Goal: Task Accomplishment & Management: Manage account settings

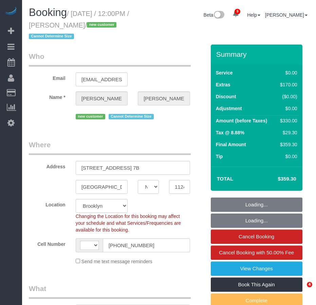
select select "NY"
select select "object:613"
select select "string:US"
select select "string:stripe-pm_1S2zOG4VGloSiKo7mJMCNX1t"
select select "number:60"
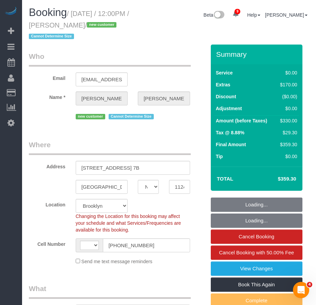
select select "number:74"
select select "number:15"
select select "number:5"
select select "spot1"
select select "1"
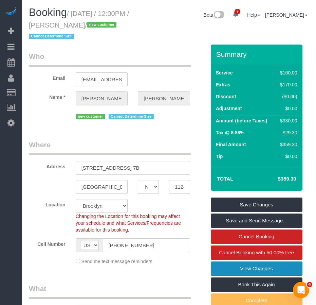
click at [235, 271] on link "View Changes" at bounding box center [257, 268] width 92 height 14
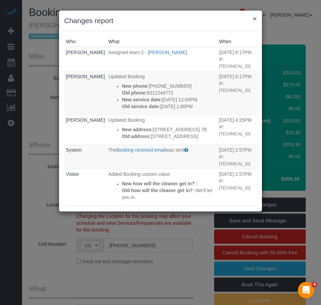
click at [254, 19] on button "×" at bounding box center [255, 18] width 4 height 7
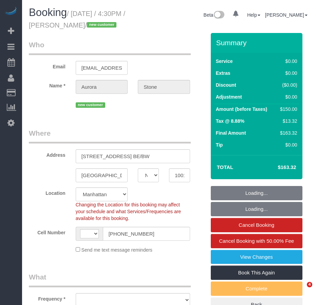
select select "NY"
select select "string:US"
select select "string:stripe-pm_1S2z6t4VGloSiKo7CLNzo8hE"
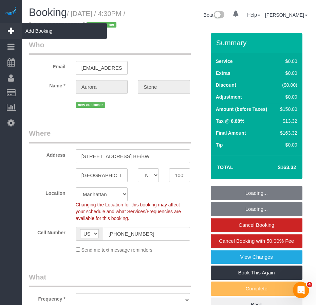
select select "object:810"
select select "number:89"
select select "number:90"
select select "number:15"
select select "number:7"
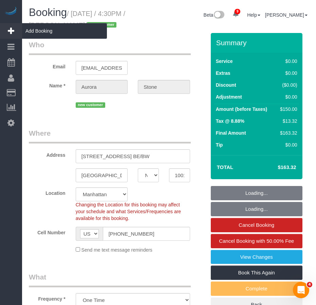
select select "object:1407"
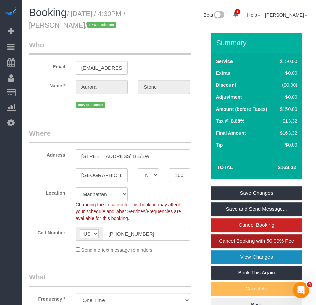
drag, startPoint x: 260, startPoint y: 255, endPoint x: 240, endPoint y: 239, distance: 25.4
click at [260, 255] on link "View Changes" at bounding box center [257, 257] width 92 height 14
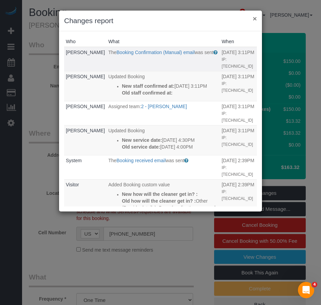
drag, startPoint x: 255, startPoint y: 19, endPoint x: 163, endPoint y: 29, distance: 92.9
click at [255, 19] on button "×" at bounding box center [255, 18] width 4 height 7
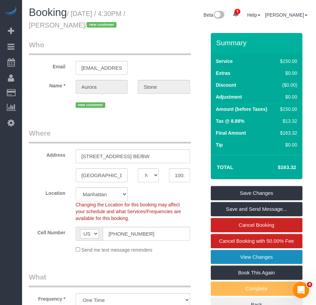
click at [238, 258] on link "View Changes" at bounding box center [257, 257] width 92 height 14
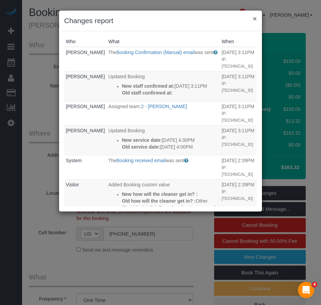
click at [255, 19] on button "×" at bounding box center [255, 18] width 4 height 7
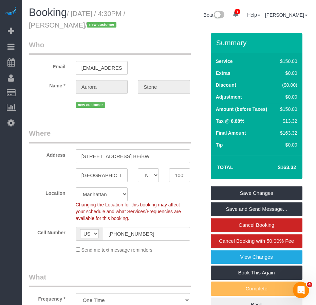
click at [55, 46] on legend "Who" at bounding box center [110, 47] width 162 height 15
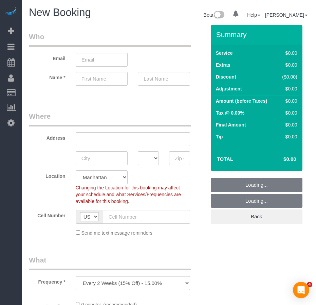
select select "object:730"
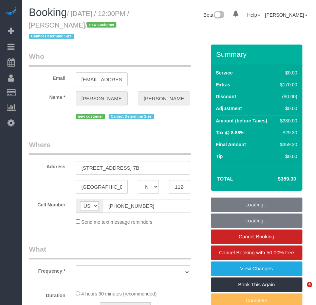
select select "NY"
select select "string:stripe-pm_1S2zOG4VGloSiKo7mJMCNX1t"
select select "number:60"
select select "number:74"
select select "number:15"
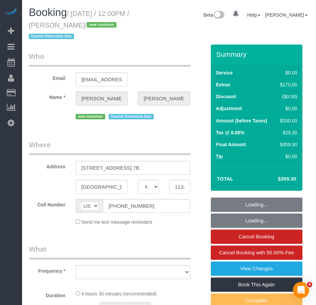
select select "number:5"
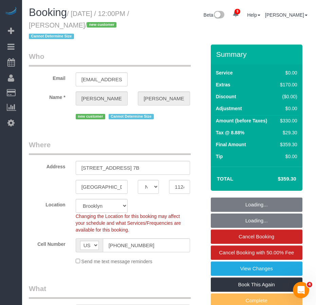
select select "object:861"
select select "spot1"
select select "1"
select select "object:1341"
